Goal: Ask a question

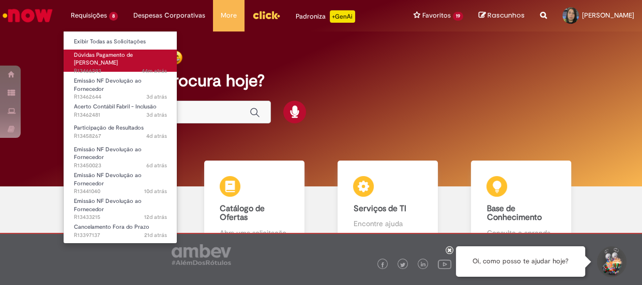
click at [129, 50] on link "Dúvidas Pagamento de [PERSON_NAME] 44m atrás 44 minutos atrás R13466293" at bounding box center [121, 61] width 114 height 22
click at [130, 50] on link "Dúvidas Pagamento de [PERSON_NAME] 44m atrás 44 minutos atrás R13466293" at bounding box center [121, 61] width 114 height 22
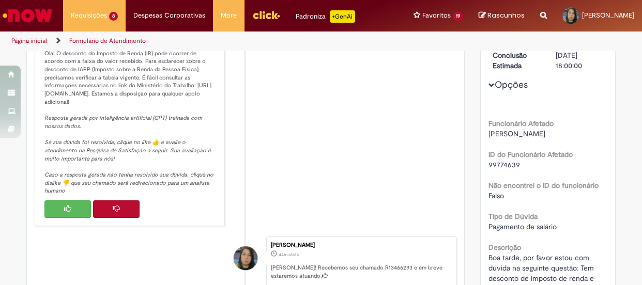
scroll to position [141, 0]
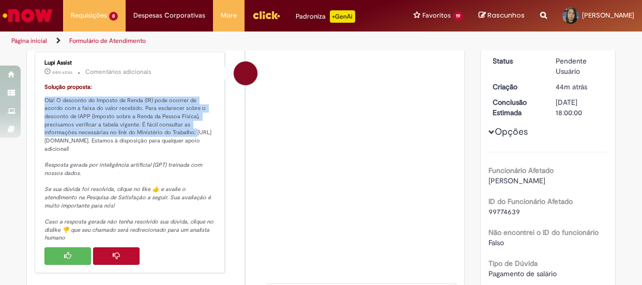
drag, startPoint x: 120, startPoint y: 128, endPoint x: 38, endPoint y: 96, distance: 87.9
click at [38, 96] on div "Lupi Assist 44m atrás 44 minutos atrás Comentários adicionais Solução proposta:…" at bounding box center [130, 163] width 184 height 216
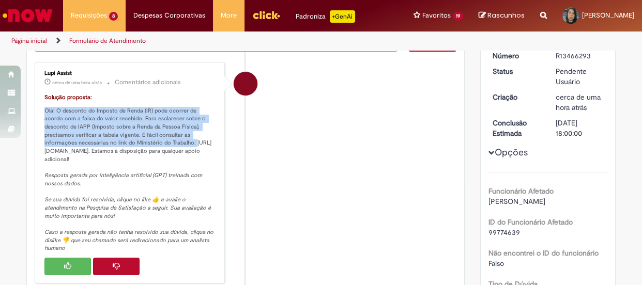
scroll to position [0, 0]
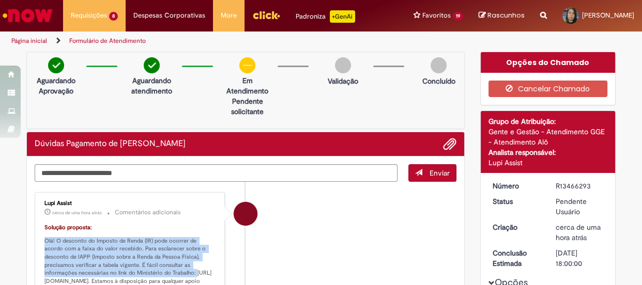
click at [47, 7] on img "Ir para a Homepage" at bounding box center [27, 15] width 53 height 21
